Goal: Task Accomplishment & Management: Use online tool/utility

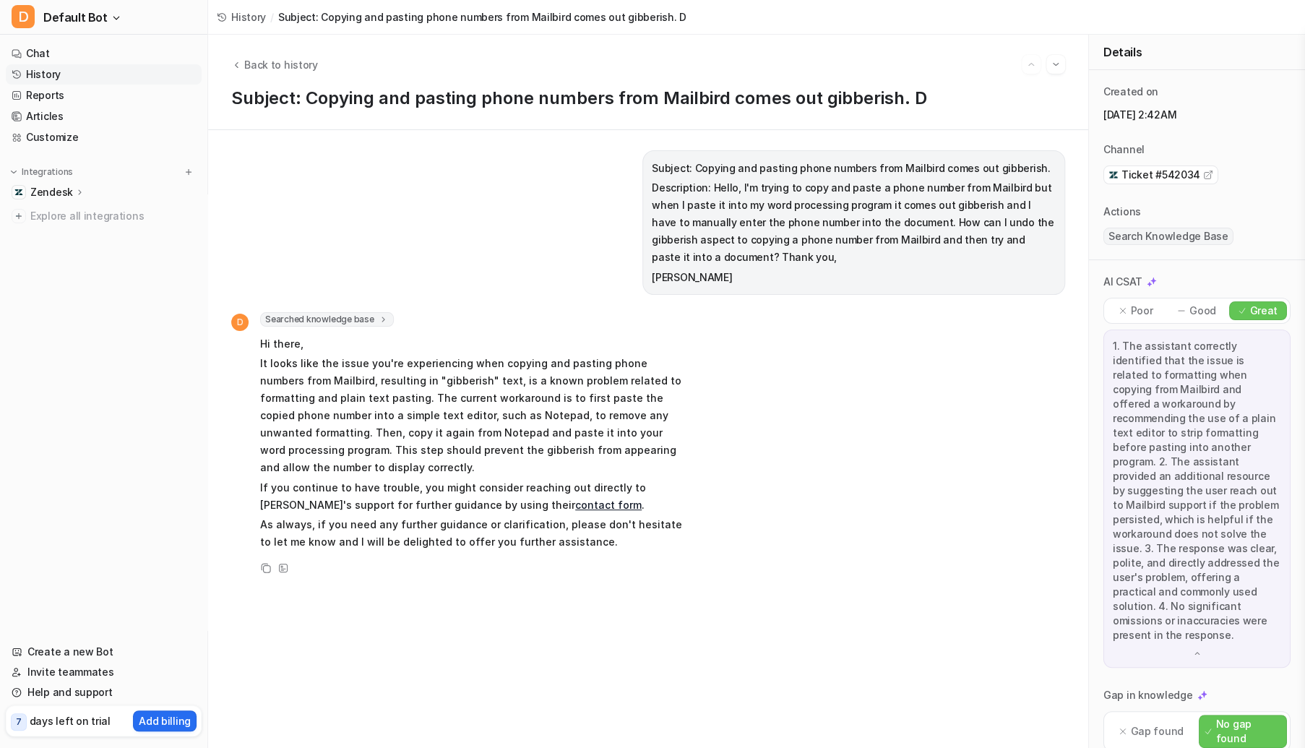
scroll to position [515, 0]
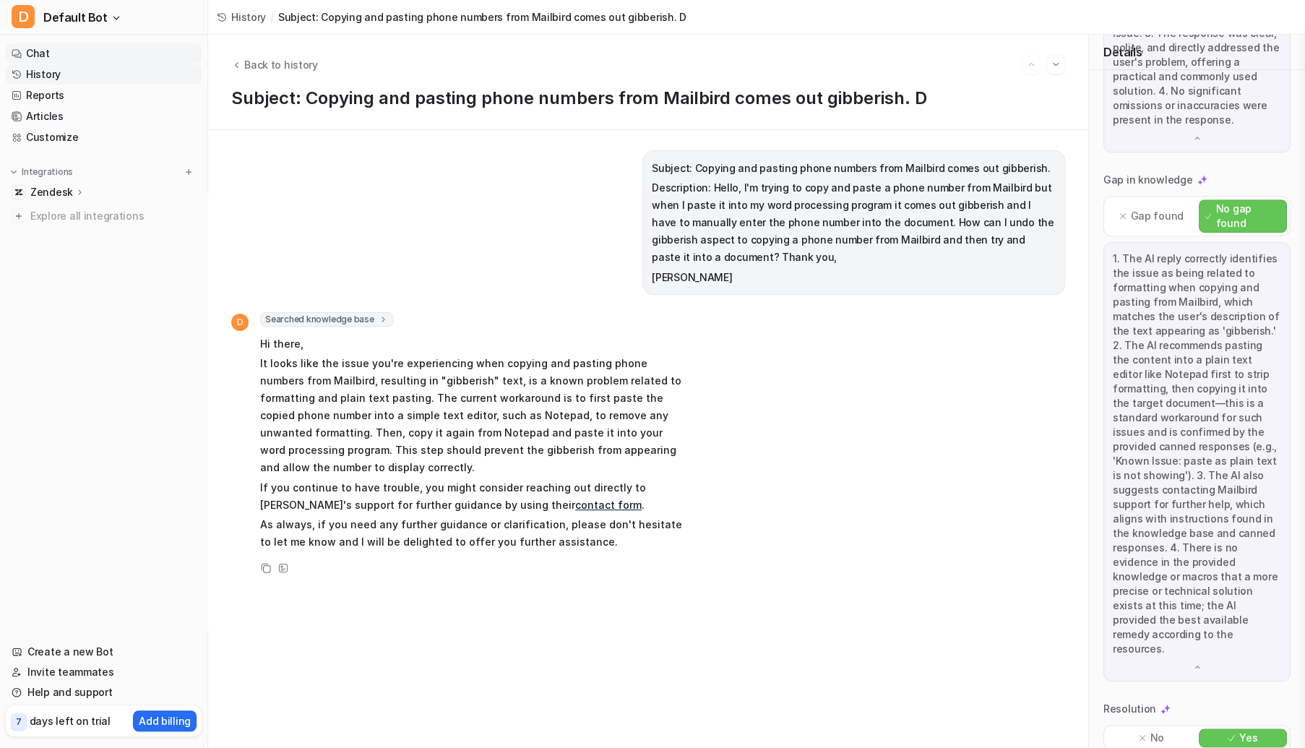
click at [100, 57] on link "Chat" at bounding box center [104, 53] width 196 height 20
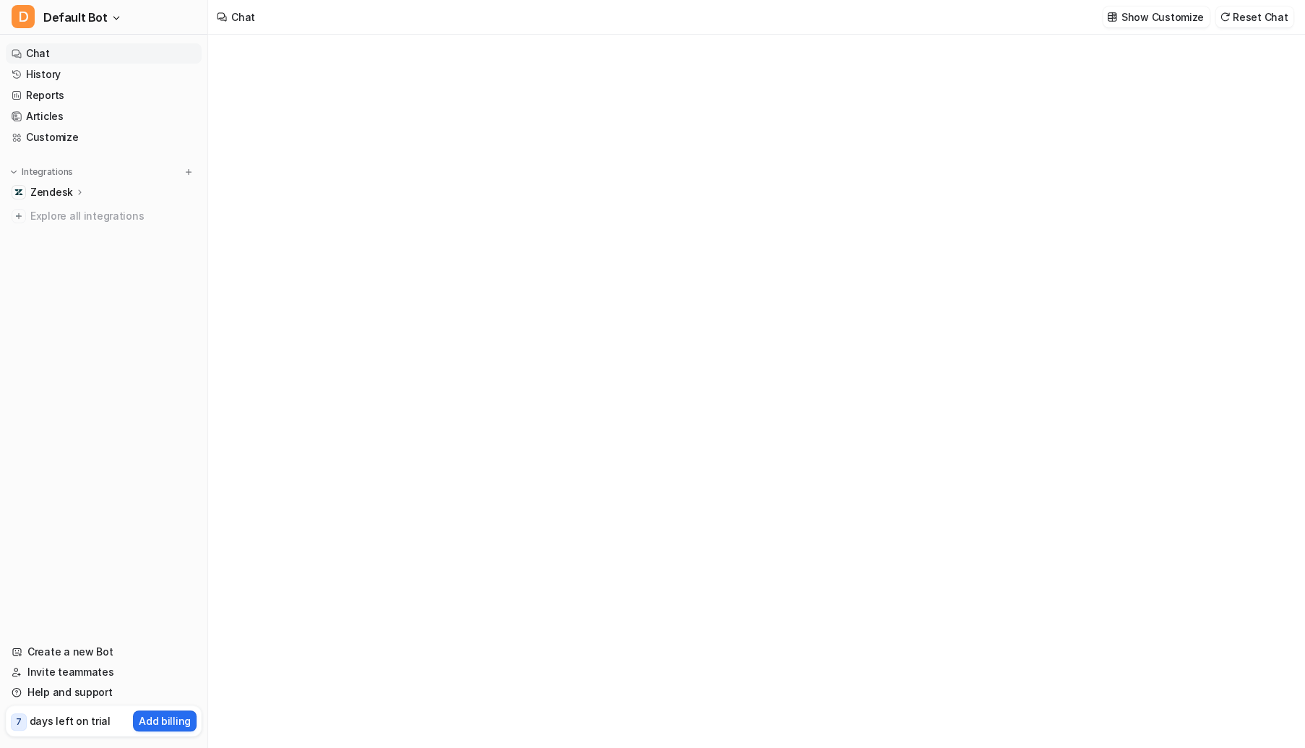
type textarea "**********"
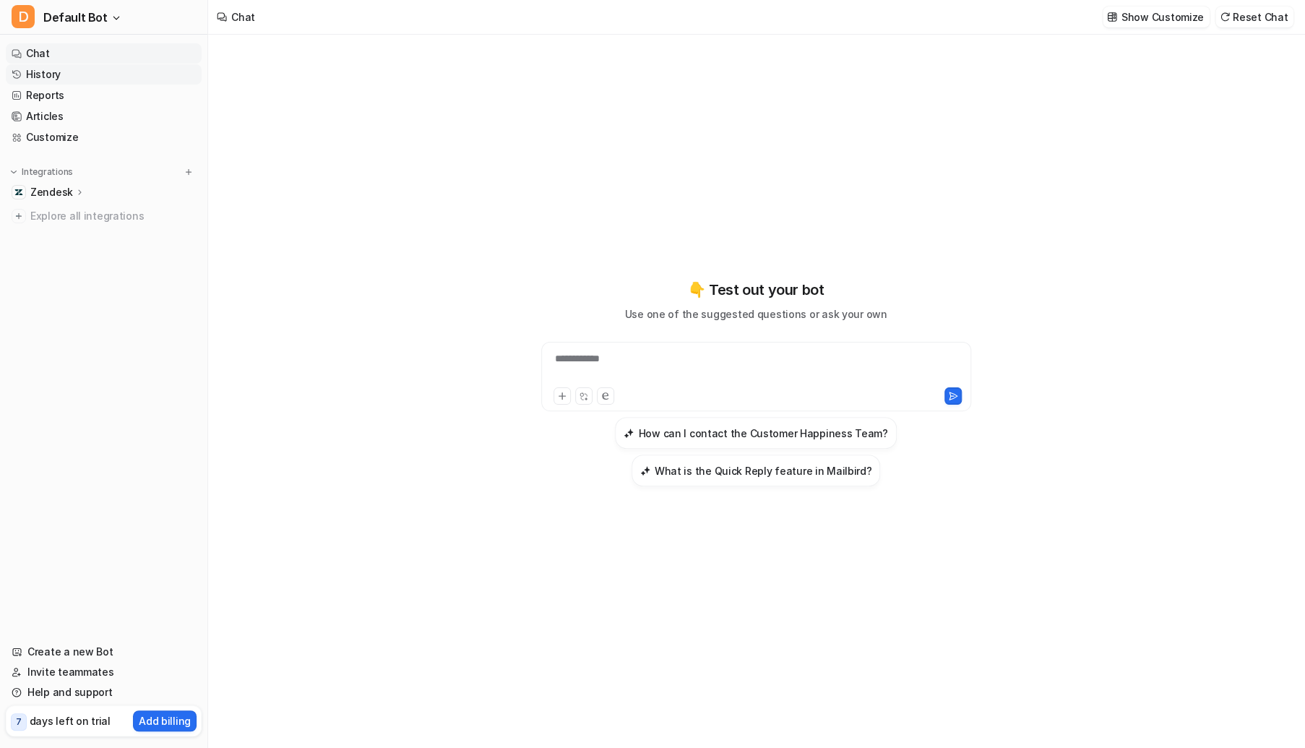
click at [48, 72] on link "History" at bounding box center [104, 74] width 196 height 20
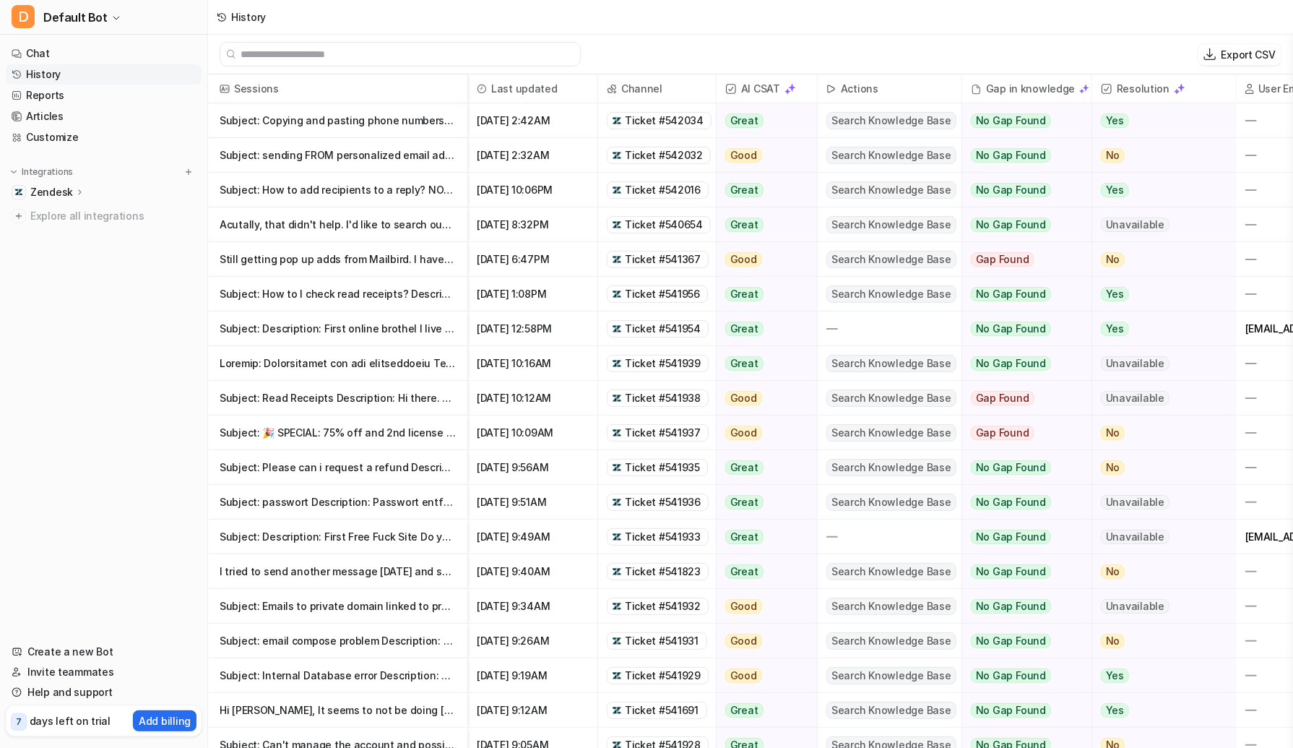
click at [345, 576] on p "I tried to send another message [DATE] and saw the following : Service unavaila…" at bounding box center [338, 571] width 236 height 35
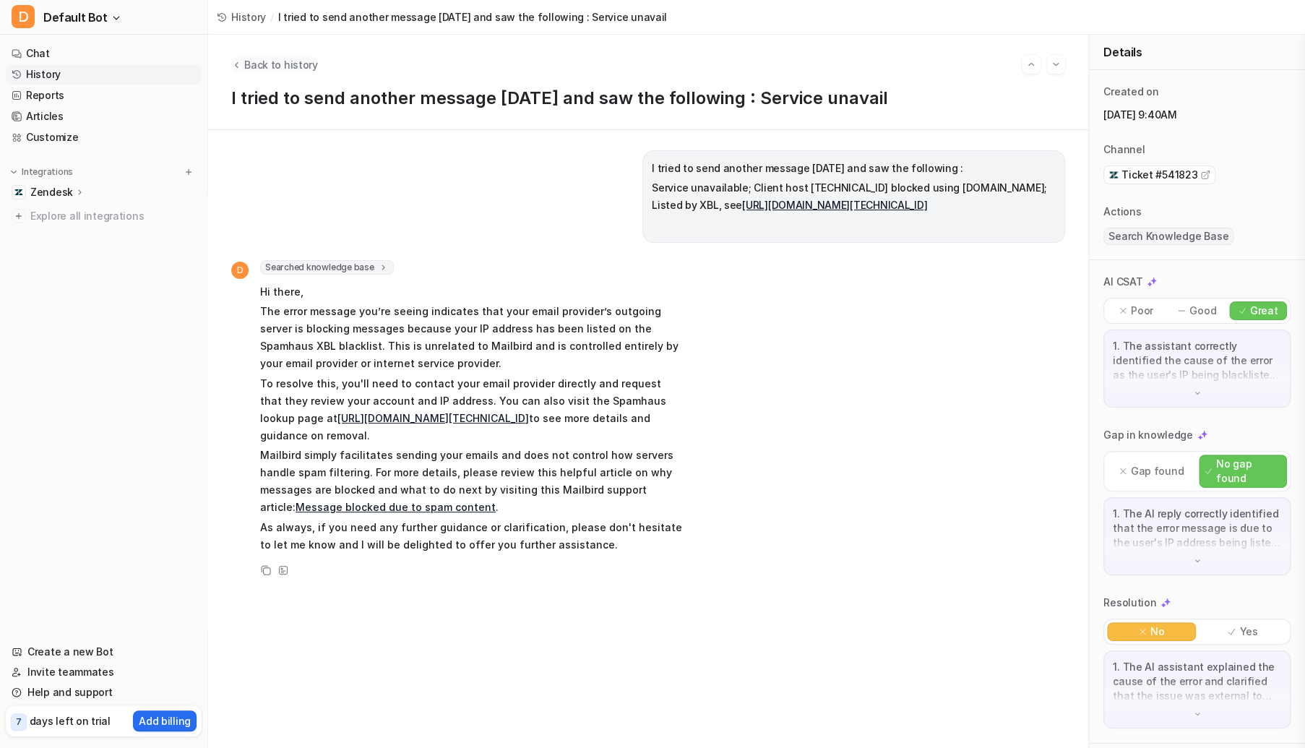
click at [262, 58] on span "Back to history" at bounding box center [281, 64] width 74 height 15
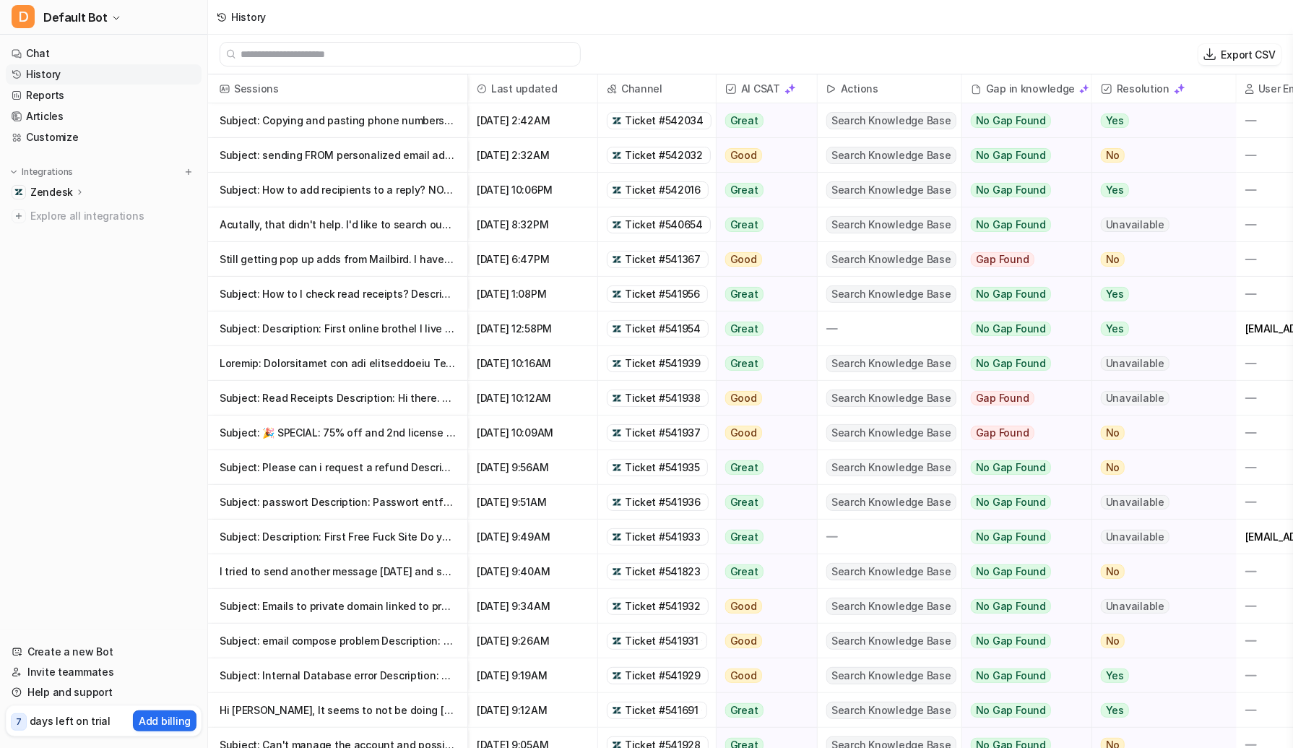
scroll to position [145, 0]
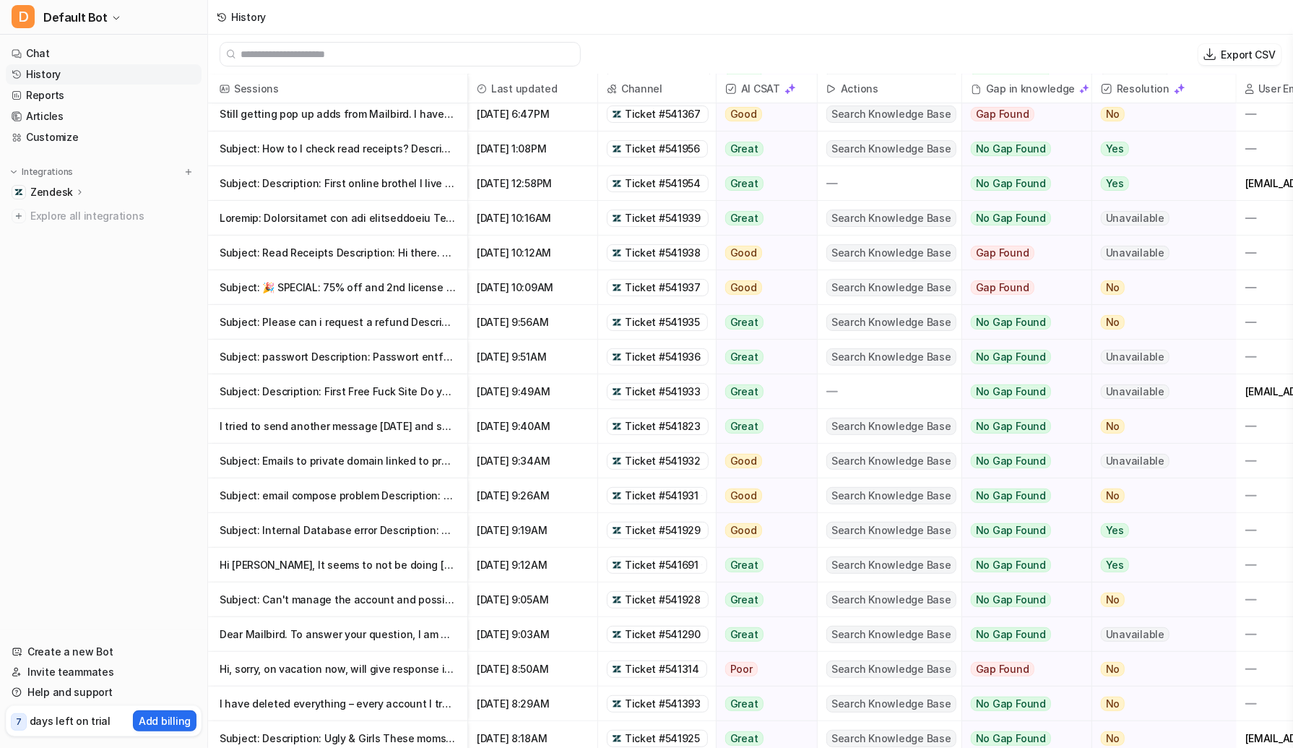
click at [267, 597] on p "Subject: Can't manage the account and possibly old email Description: I'm tryin…" at bounding box center [338, 599] width 236 height 35
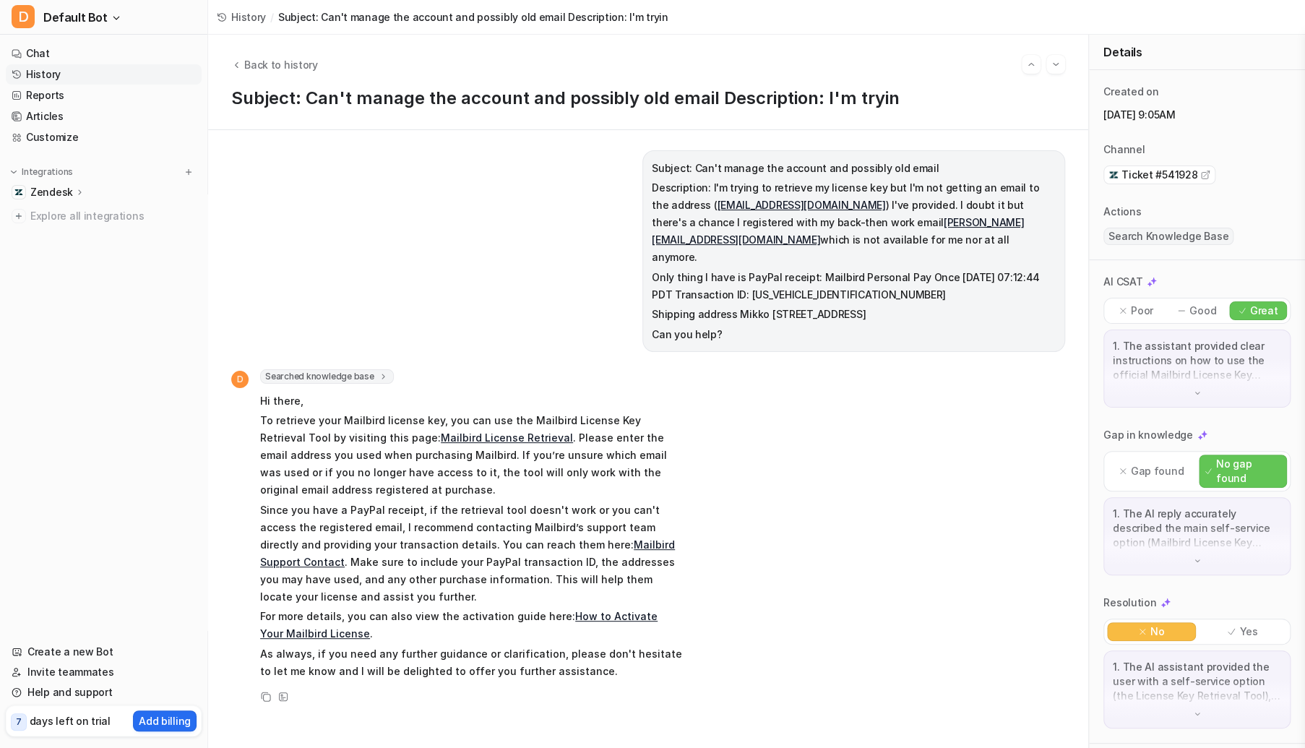
click at [87, 445] on nav "Chat History Reports Articles Customize Integrations Zendesk Overview Sources A…" at bounding box center [103, 334] width 207 height 592
click at [58, 118] on link "Articles" at bounding box center [104, 116] width 196 height 20
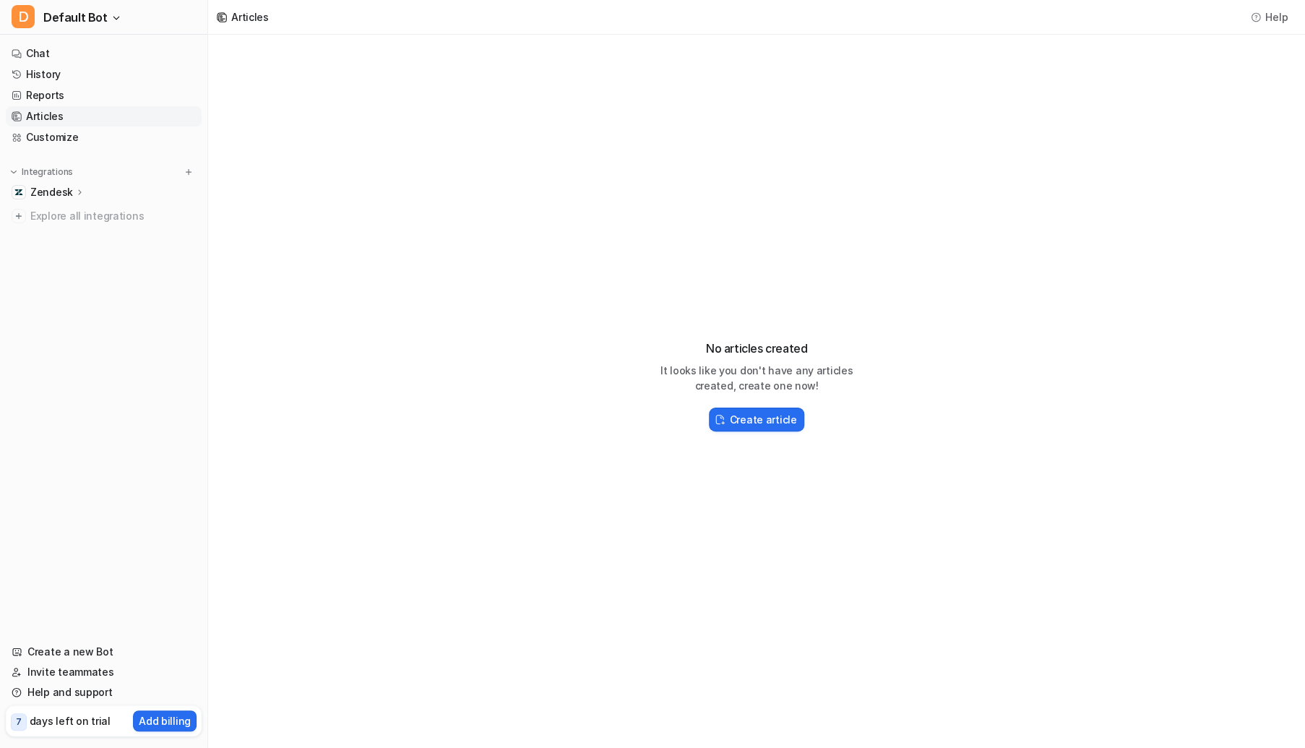
click at [64, 189] on p "Zendesk" at bounding box center [51, 192] width 43 height 14
click at [71, 232] on p "Sources" at bounding box center [62, 234] width 40 height 14
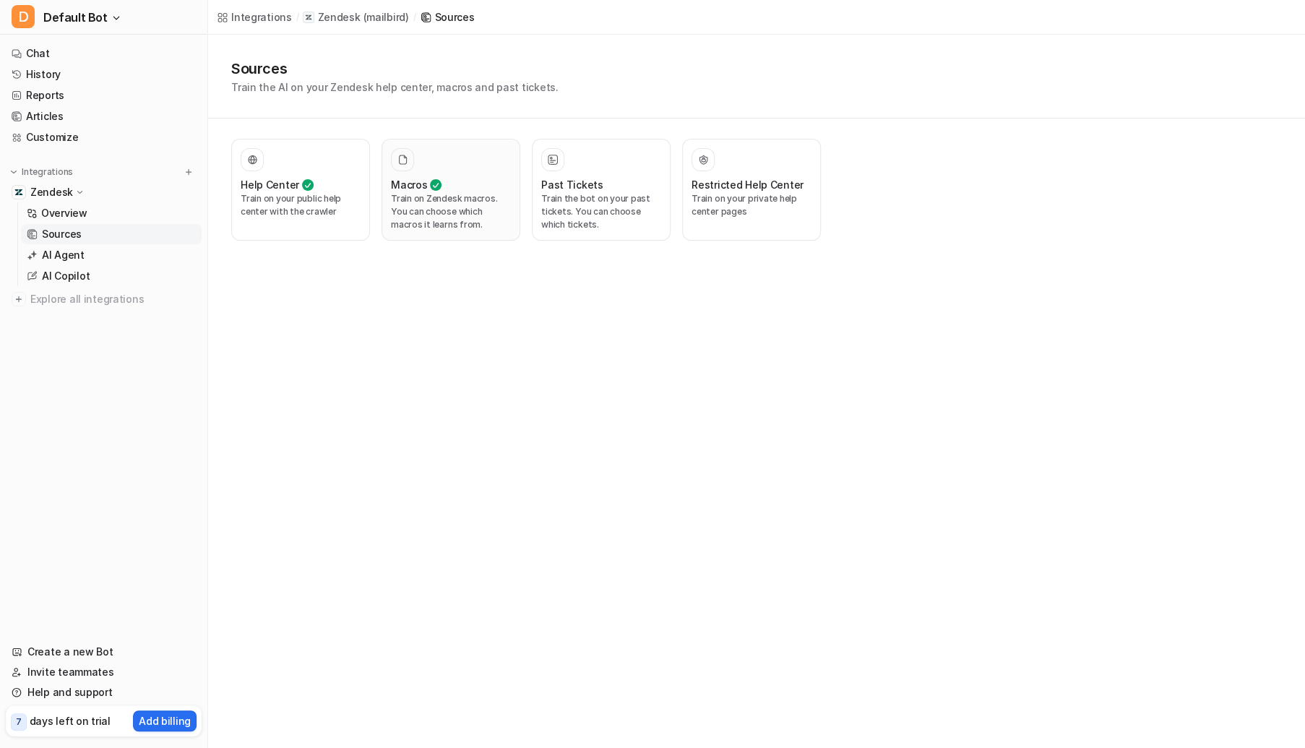
click at [405, 219] on p "Train on Zendesk macros. You can choose which macros it learns from." at bounding box center [451, 211] width 120 height 39
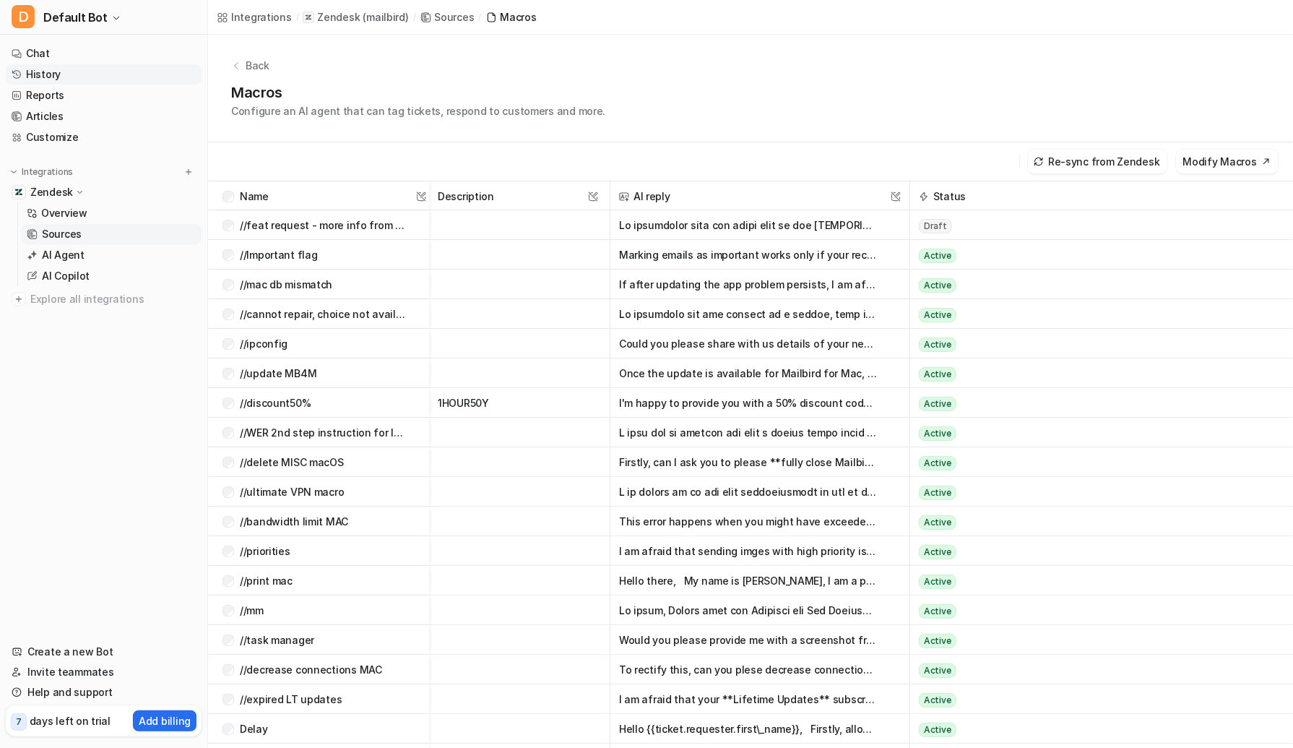
click at [57, 74] on link "History" at bounding box center [104, 74] width 196 height 20
click at [51, 97] on link "Reports" at bounding box center [104, 95] width 196 height 20
click at [38, 93] on link "Reports" at bounding box center [104, 95] width 196 height 20
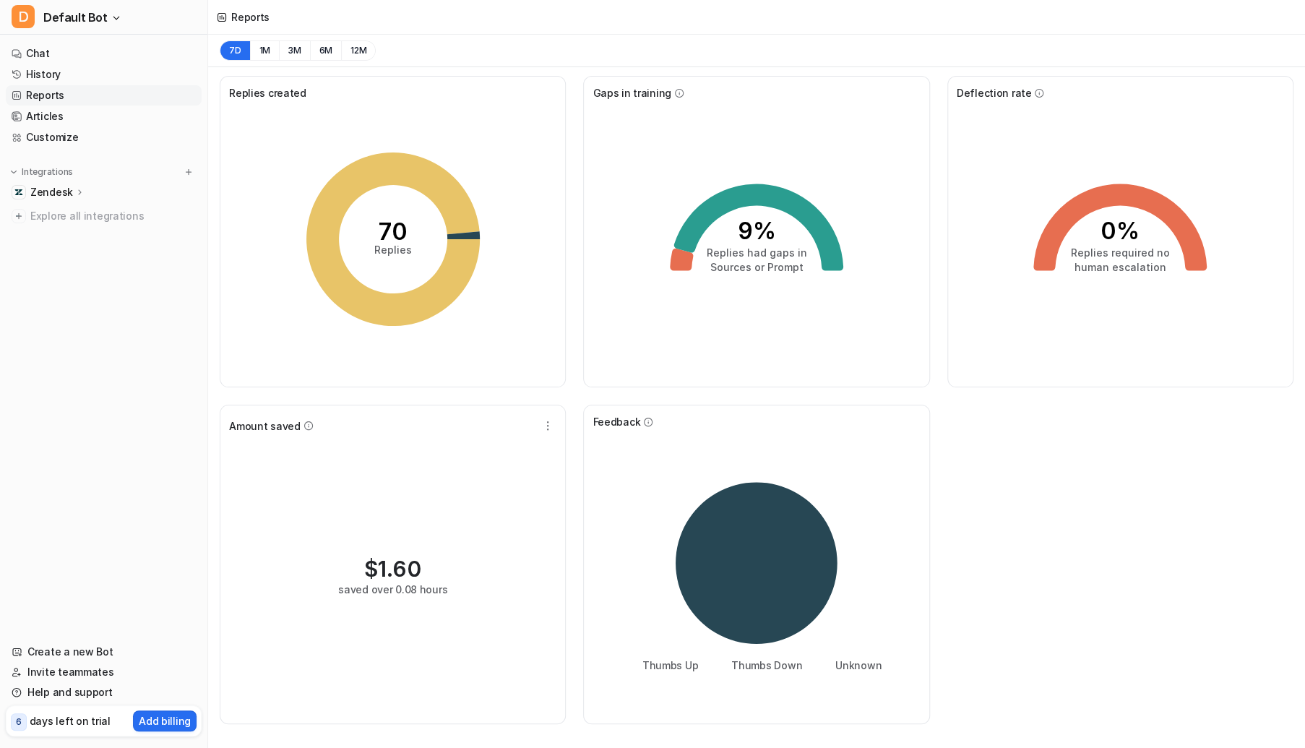
drag, startPoint x: 93, startPoint y: 0, endPoint x: 584, endPoint y: 277, distance: 564.2
click at [584, 277] on div "Gaps in training 9% Replies had gaps in Sources or Prompt" at bounding box center [756, 231] width 346 height 311
click at [53, 117] on link "Articles" at bounding box center [104, 116] width 196 height 20
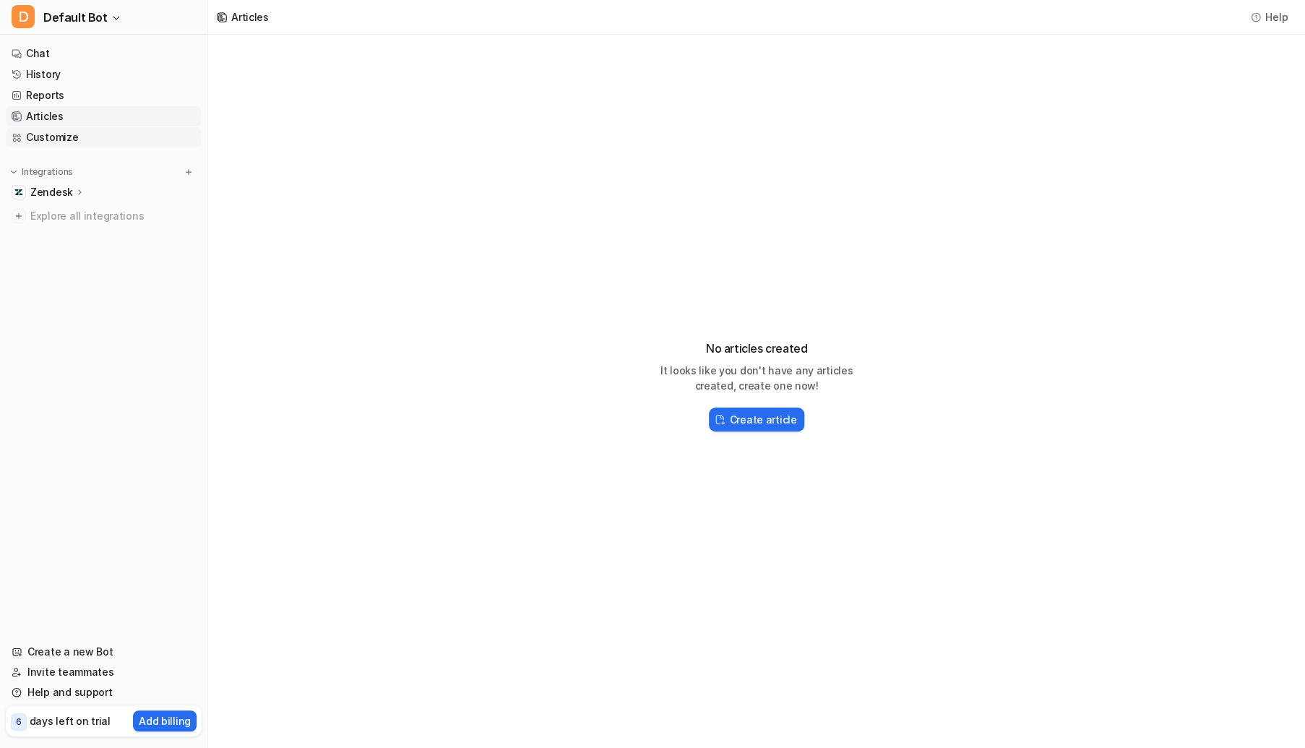
click at [51, 137] on link "Customize" at bounding box center [104, 137] width 196 height 20
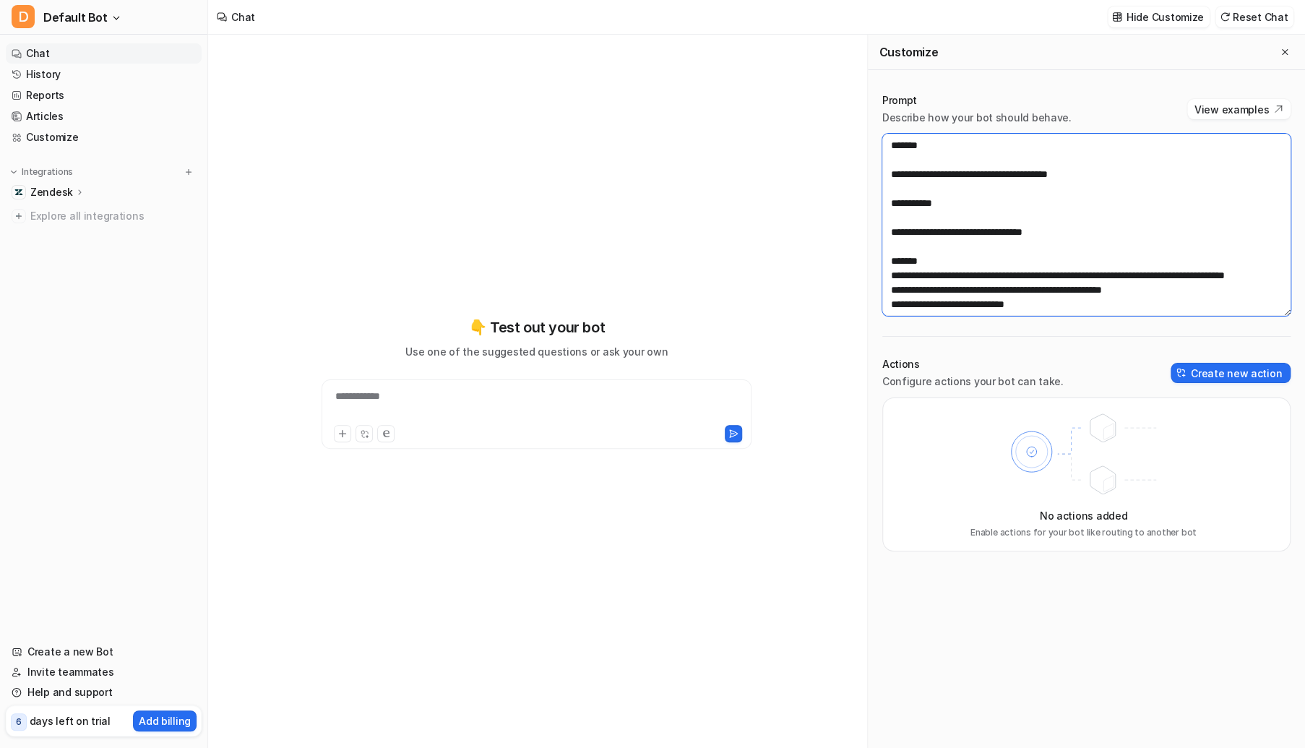
click at [1124, 164] on textarea "**********" at bounding box center [1086, 225] width 408 height 182
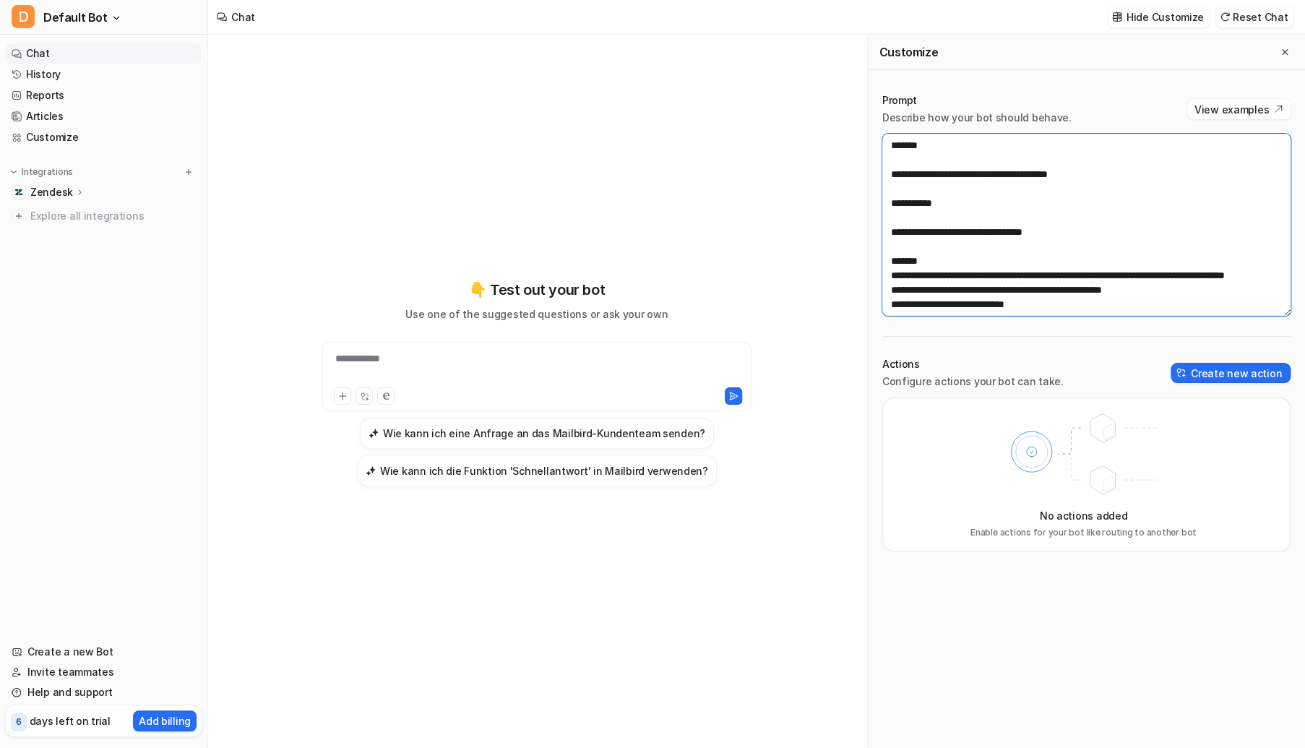
click at [1114, 172] on textarea "**********" at bounding box center [1086, 225] width 408 height 182
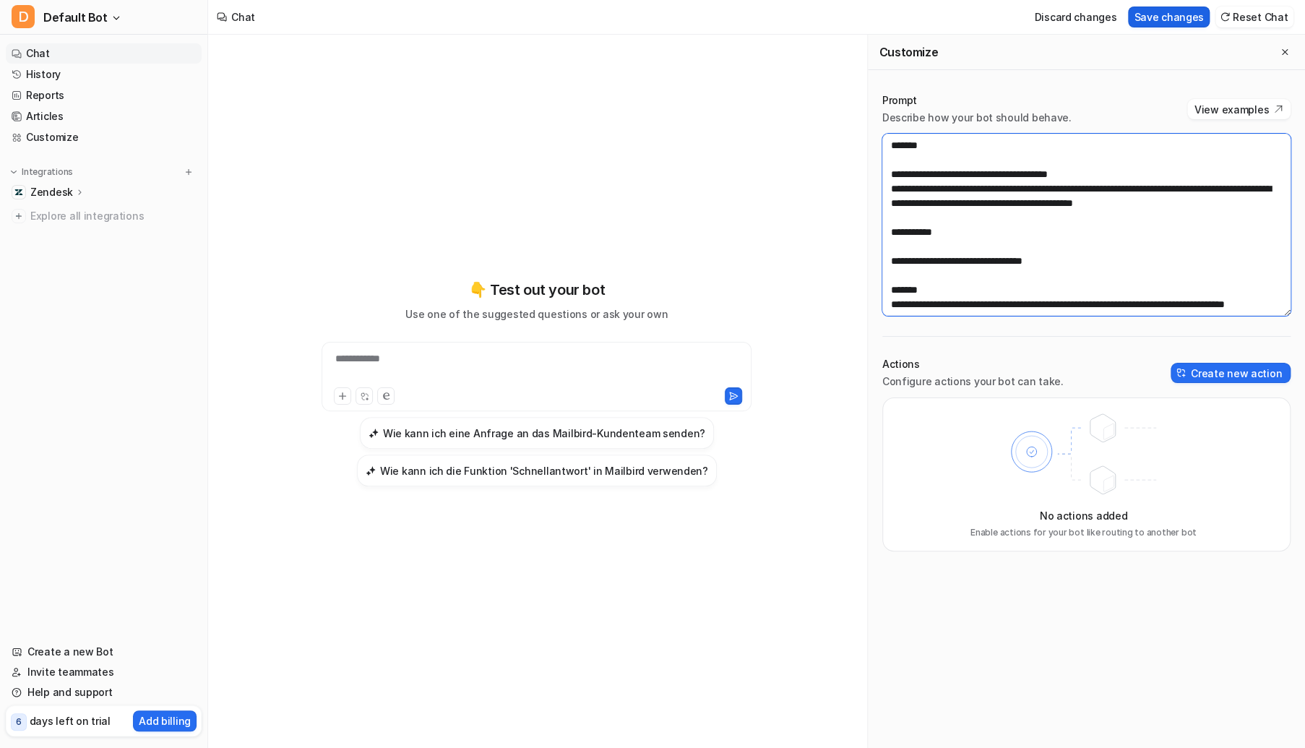
type textarea "**********"
click at [1156, 11] on button "Save changes" at bounding box center [1169, 17] width 82 height 21
